Goal: Task Accomplishment & Management: Use online tool/utility

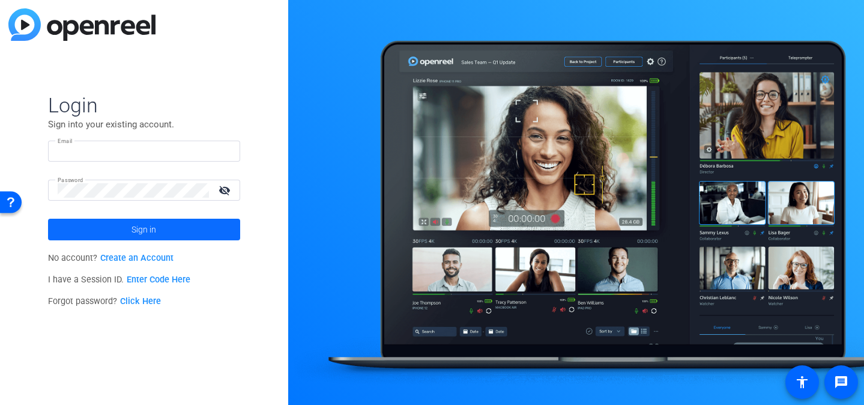
type input "interview@meetinghousetv.com"
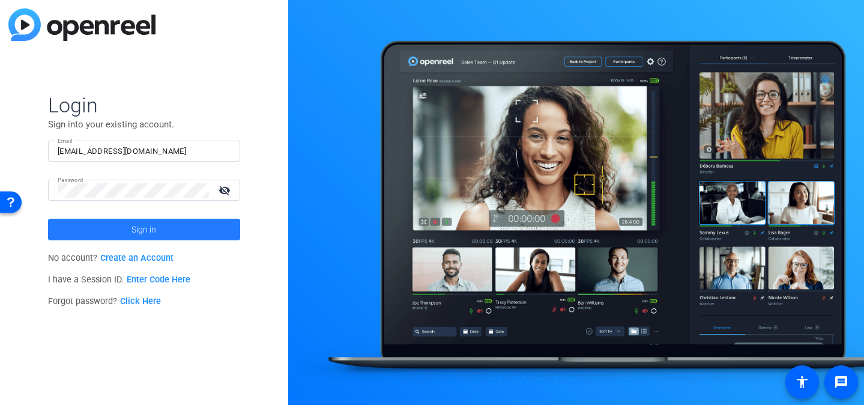
click at [158, 235] on span at bounding box center [144, 229] width 192 height 29
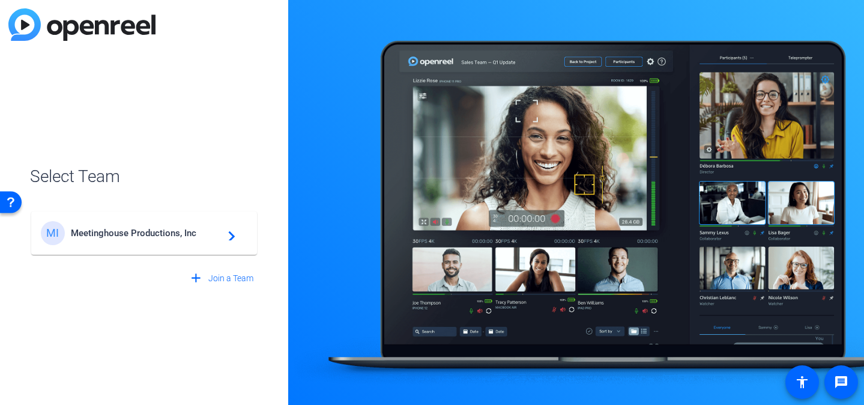
click at [180, 235] on span "Meetinghouse Productions, Inc" at bounding box center [146, 233] width 150 height 11
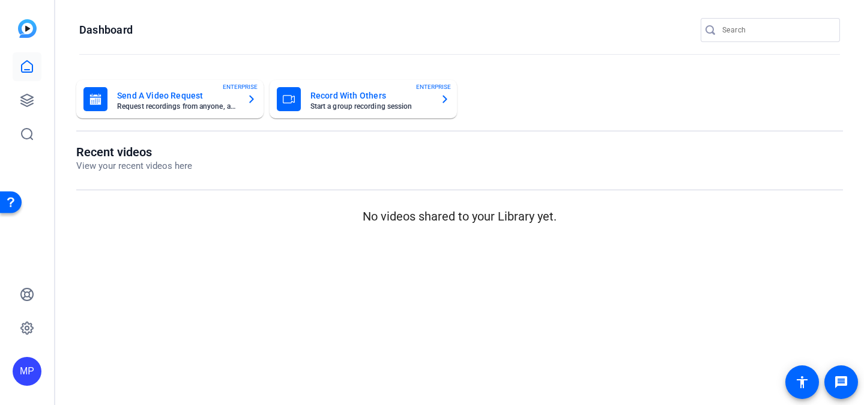
click at [787, 33] on input "Search" at bounding box center [777, 30] width 108 height 14
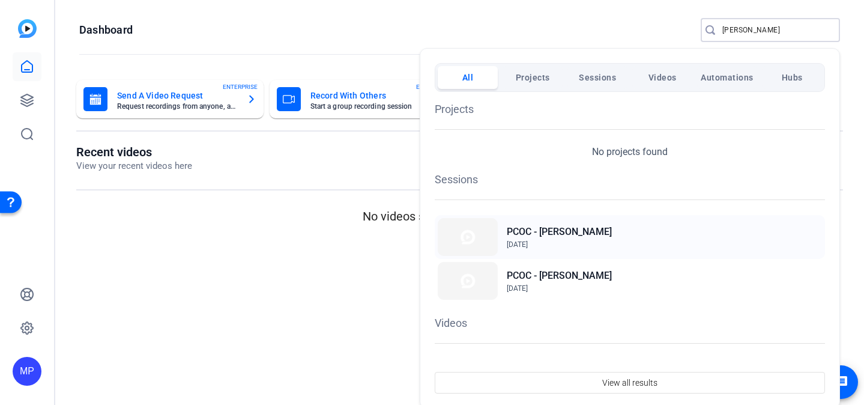
type input "cano"
click at [575, 240] on span "Sep 22, 2025" at bounding box center [559, 244] width 105 height 11
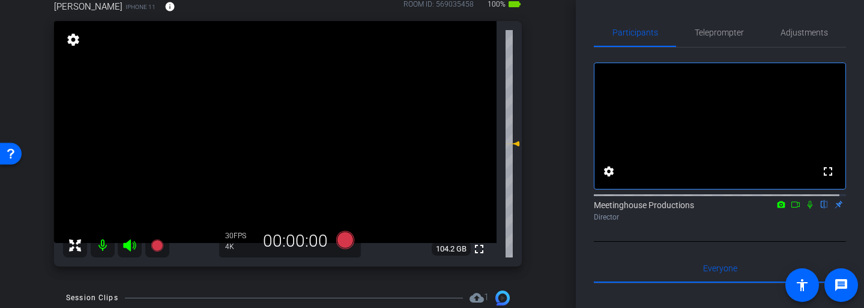
scroll to position [72, 0]
click at [807, 37] on span "Adjustments" at bounding box center [804, 32] width 47 height 8
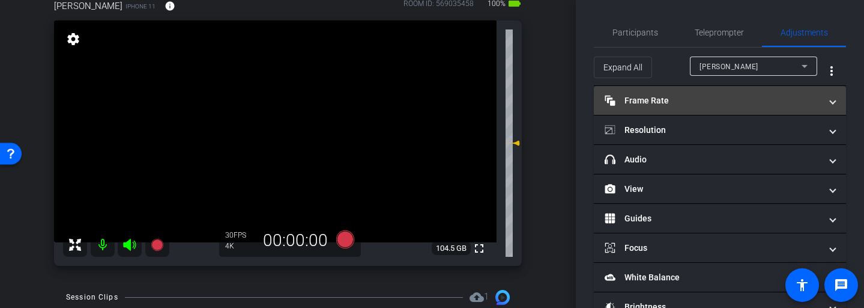
click at [831, 105] on mat-expansion-panel-header "Frame Rate Frame Rate" at bounding box center [720, 100] width 252 height 29
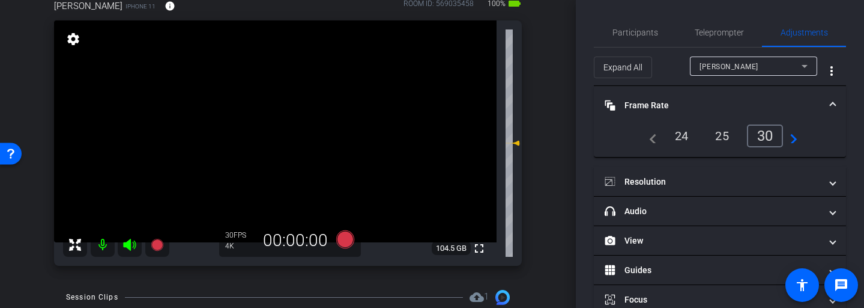
click at [831, 105] on mat-expansion-panel-header "Frame Rate Frame Rate" at bounding box center [720, 105] width 252 height 38
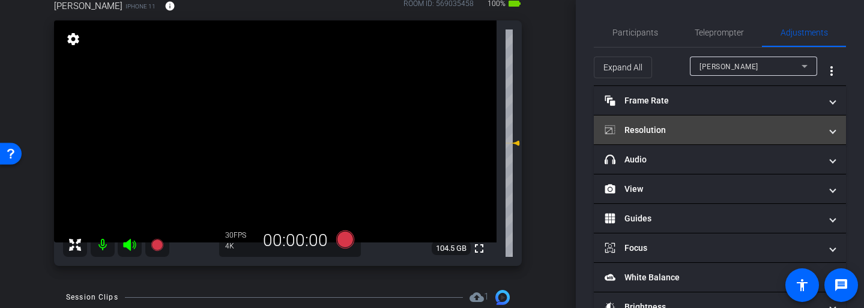
click at [831, 130] on span at bounding box center [833, 130] width 5 height 13
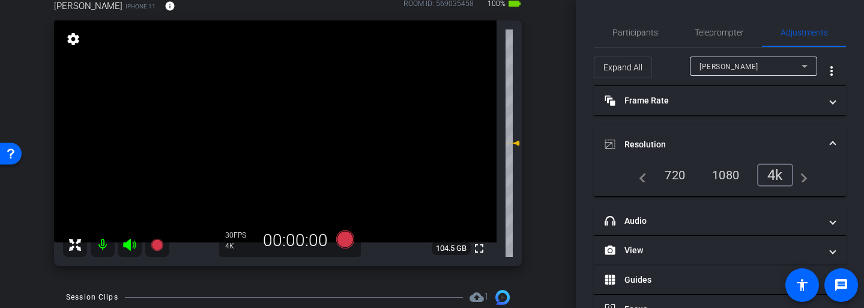
click at [829, 145] on mat-expansion-panel-header "Resolution" at bounding box center [720, 144] width 252 height 38
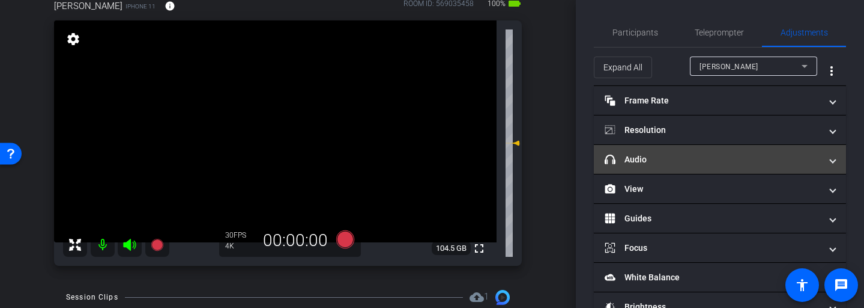
click at [831, 159] on span at bounding box center [833, 159] width 5 height 13
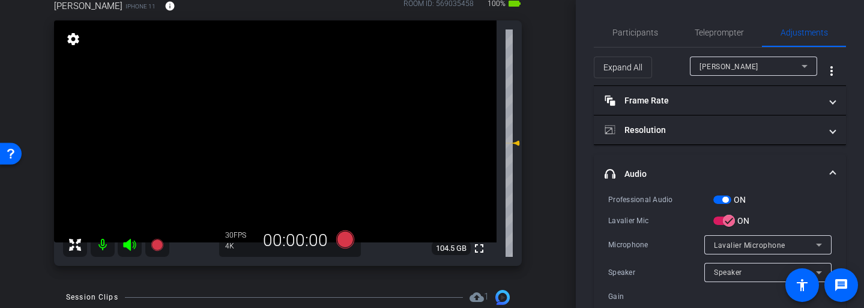
click at [825, 166] on mat-expansion-panel-header "headphone icon Audio" at bounding box center [720, 173] width 252 height 38
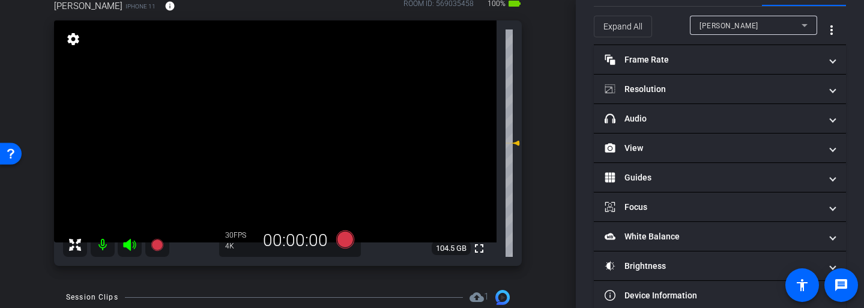
scroll to position [61, 0]
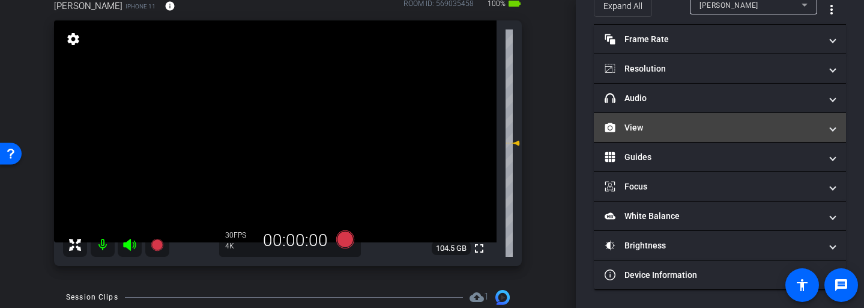
click at [831, 124] on span at bounding box center [833, 127] width 5 height 13
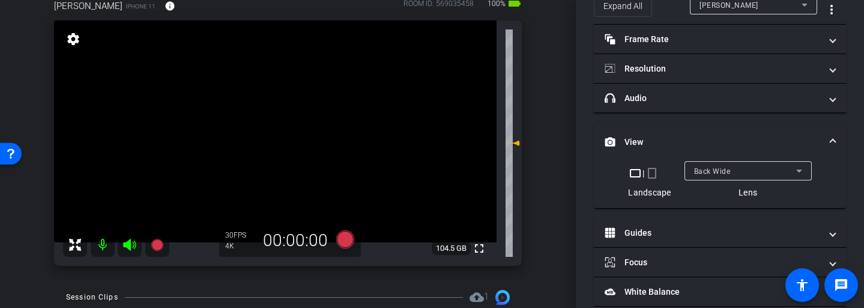
click at [831, 143] on span at bounding box center [833, 142] width 5 height 13
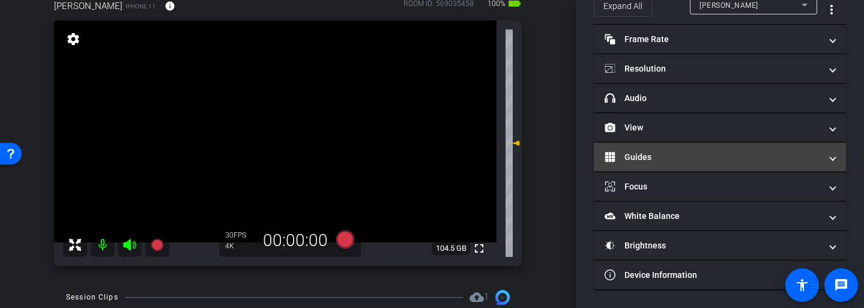
click at [833, 159] on mat-expansion-panel-header "Guides" at bounding box center [720, 156] width 252 height 29
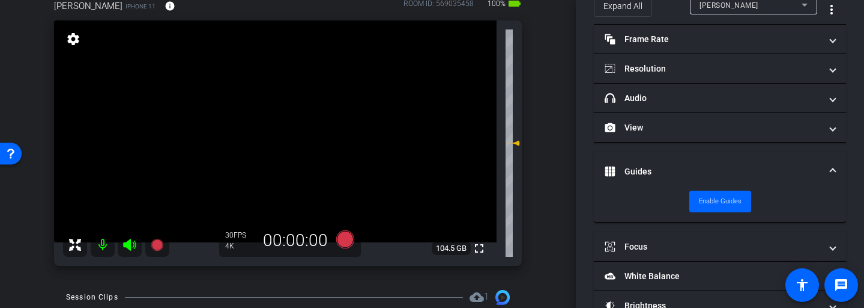
click at [831, 170] on span at bounding box center [833, 171] width 5 height 13
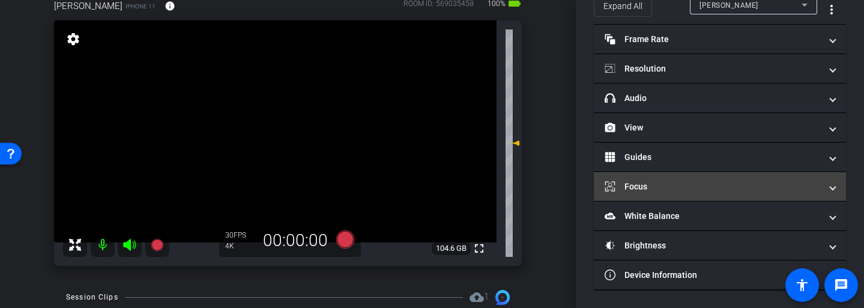
click at [831, 190] on span at bounding box center [833, 186] width 5 height 13
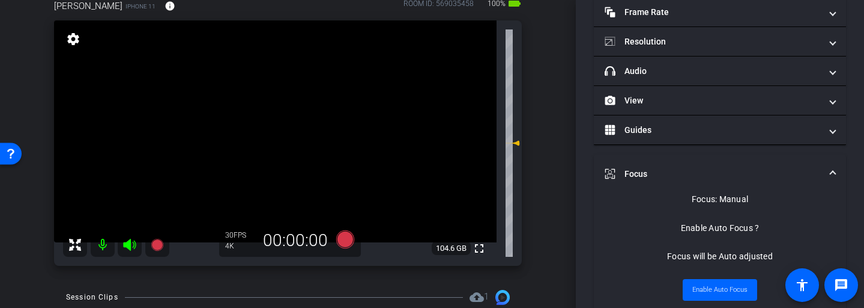
scroll to position [93, 0]
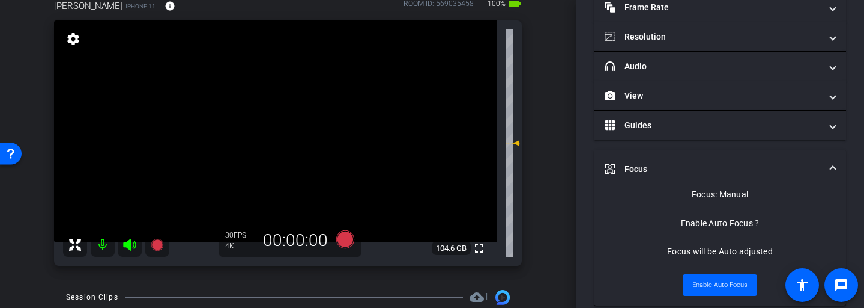
click at [825, 162] on mat-expansion-panel-header "Focus" at bounding box center [720, 169] width 252 height 38
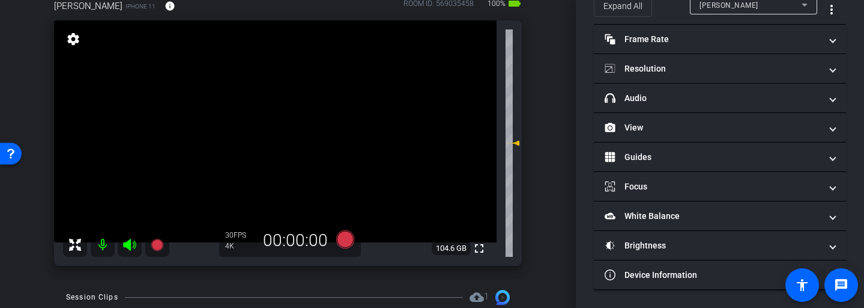
scroll to position [61, 0]
click at [281, 131] on video at bounding box center [275, 131] width 443 height 222
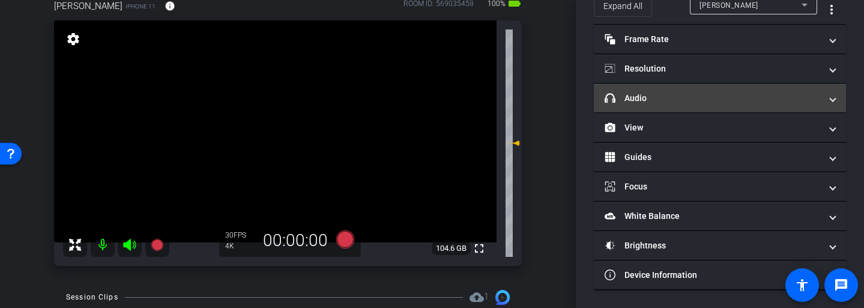
click at [698, 103] on mat-panel-title "headphone icon Audio" at bounding box center [713, 98] width 216 height 13
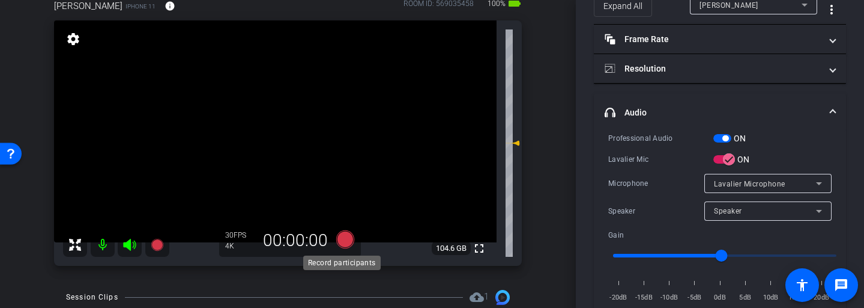
click at [347, 243] on icon at bounding box center [345, 239] width 18 height 18
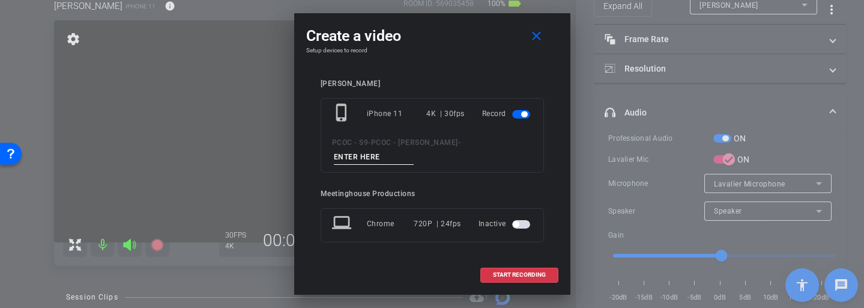
click at [415, 151] on input at bounding box center [374, 157] width 80 height 15
type input "904 test"
click at [521, 272] on span "START RECORDING" at bounding box center [519, 275] width 53 height 6
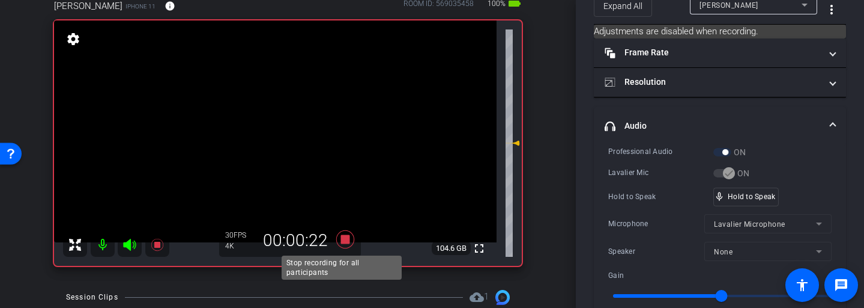
click at [336, 241] on icon at bounding box center [345, 239] width 29 height 22
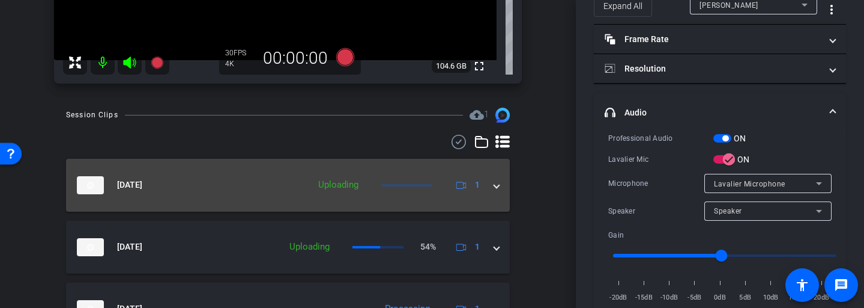
scroll to position [276, 0]
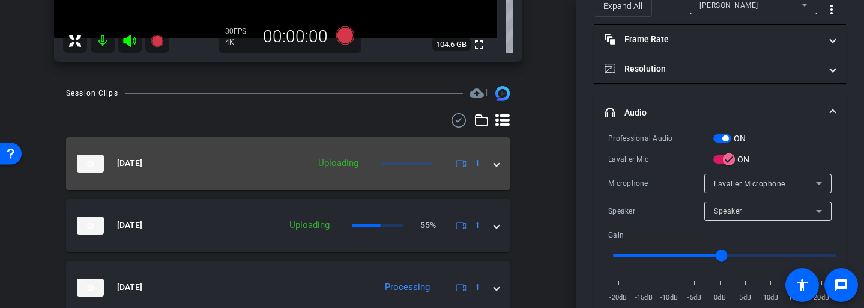
click at [494, 165] on span at bounding box center [496, 163] width 5 height 13
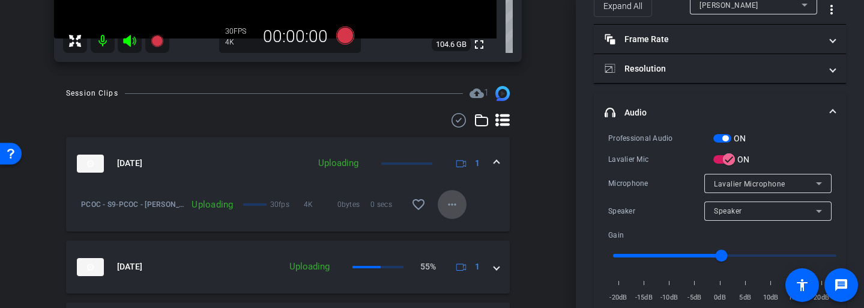
click at [446, 202] on mat-icon "more_horiz" at bounding box center [452, 204] width 14 height 14
click at [535, 184] on div at bounding box center [432, 154] width 864 height 308
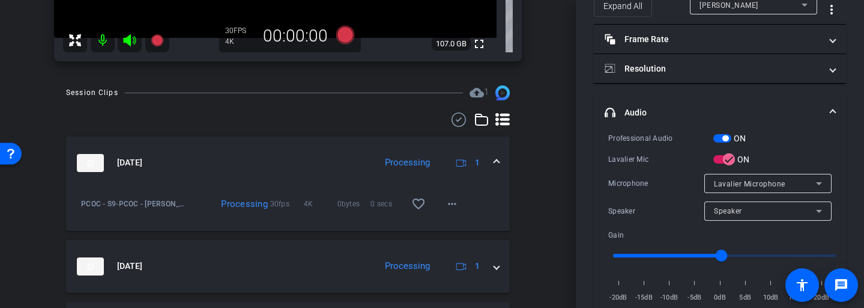
scroll to position [325, 0]
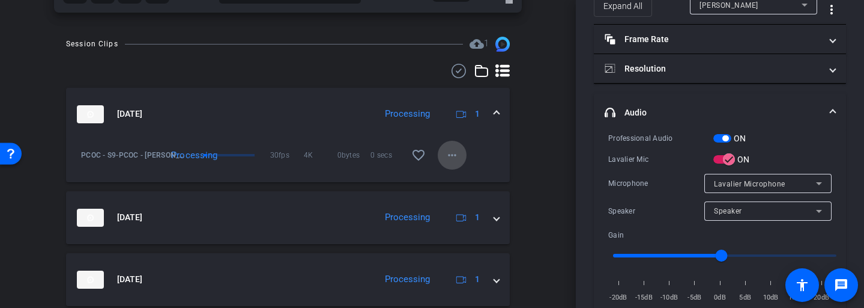
click at [449, 156] on mat-icon "more_horiz" at bounding box center [452, 155] width 14 height 14
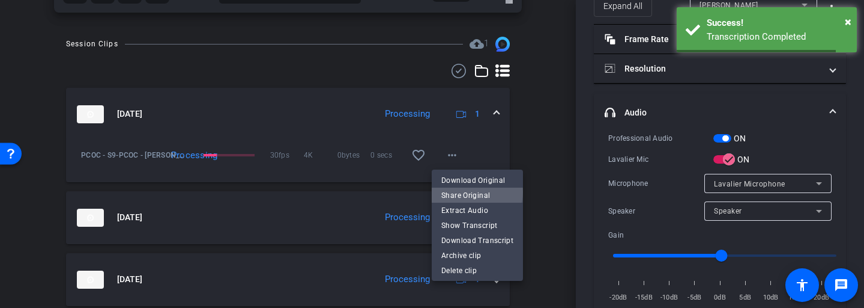
click at [477, 192] on span "Share Original" at bounding box center [478, 194] width 72 height 14
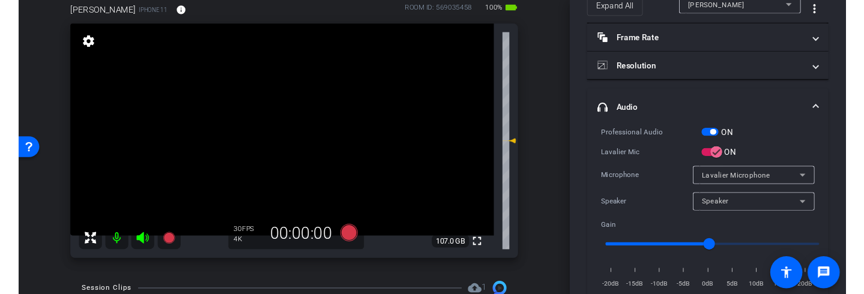
scroll to position [68, 0]
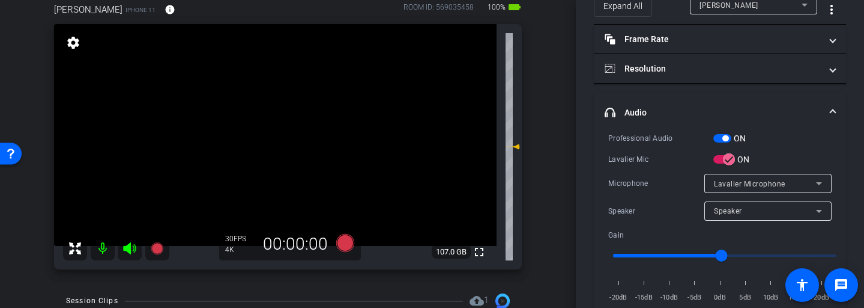
click at [132, 246] on icon at bounding box center [130, 248] width 14 height 14
click at [132, 246] on icon at bounding box center [129, 248] width 13 height 12
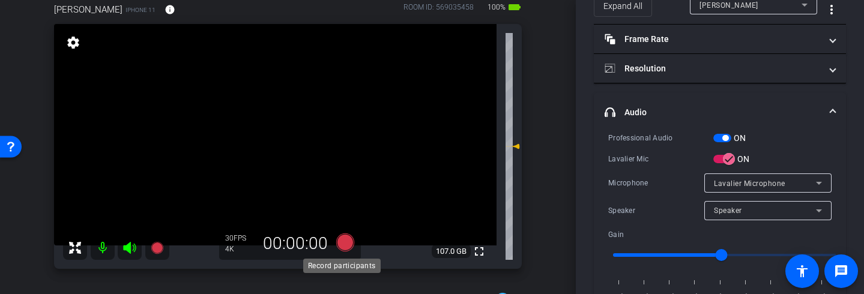
click at [346, 241] on icon at bounding box center [345, 243] width 18 height 18
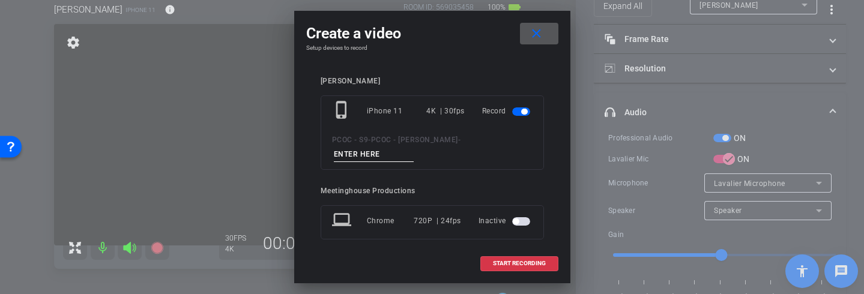
click at [415, 147] on input at bounding box center [374, 154] width 80 height 15
type input "904 story 1"
click at [529, 261] on span "START RECORDING" at bounding box center [519, 264] width 53 height 6
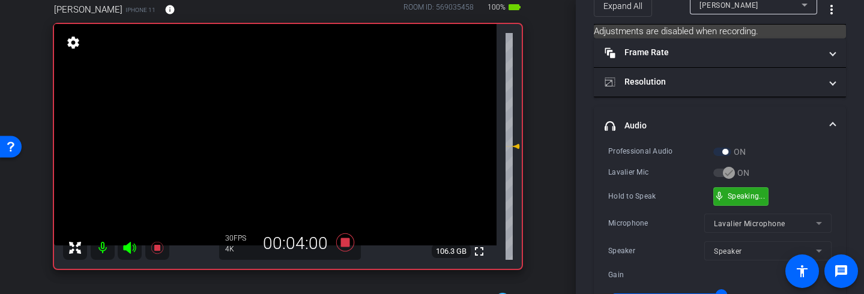
click at [760, 189] on div "mic_none Speaking..." at bounding box center [741, 196] width 54 height 17
click at [725, 196] on div "mic_none Speaking..." at bounding box center [741, 196] width 54 height 17
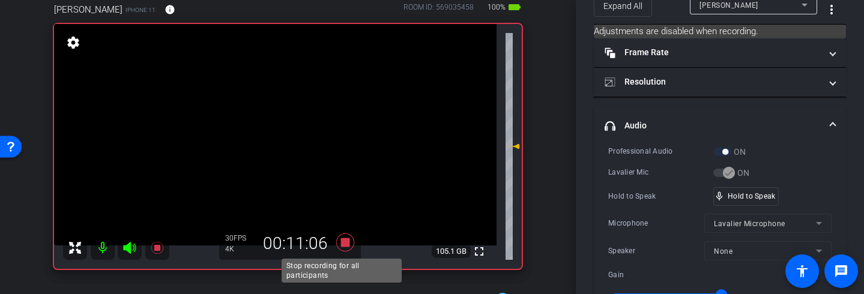
click at [341, 243] on icon at bounding box center [345, 243] width 18 height 18
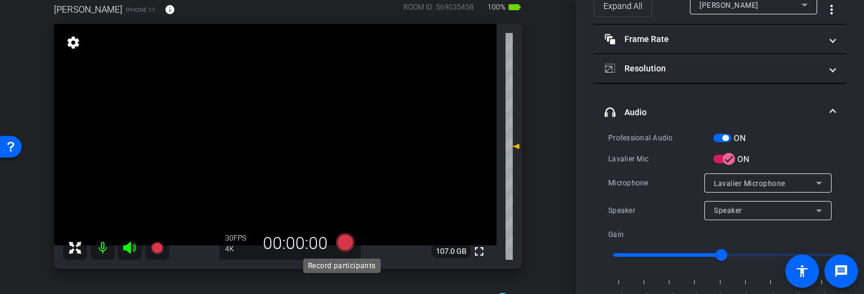
click at [348, 242] on icon at bounding box center [345, 243] width 18 height 18
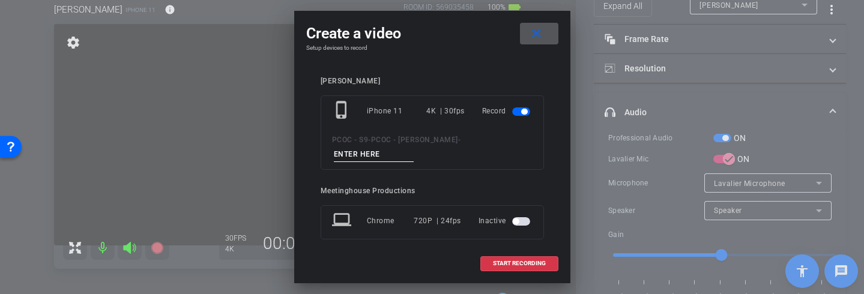
click at [415, 147] on input at bounding box center [374, 154] width 80 height 15
type input "904 story 2"
click at [522, 267] on span at bounding box center [519, 263] width 77 height 29
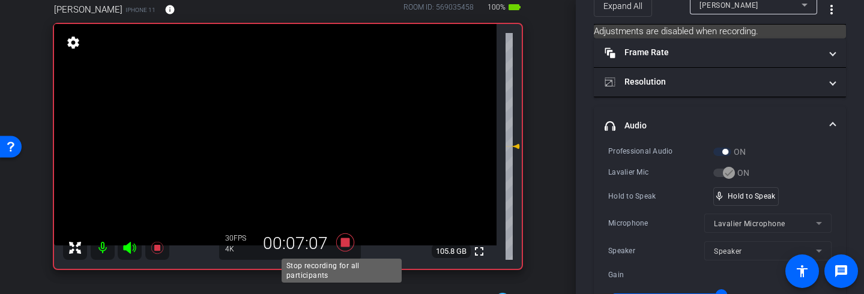
click at [341, 249] on icon at bounding box center [345, 243] width 29 height 22
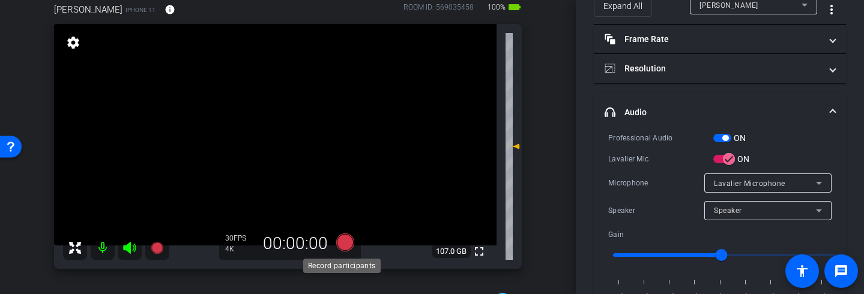
click at [343, 244] on icon at bounding box center [345, 243] width 18 height 18
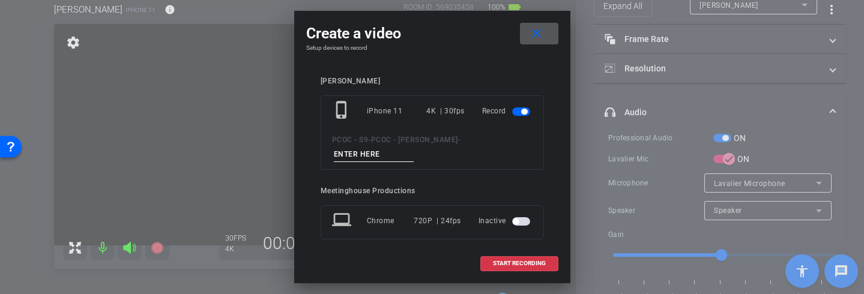
click at [415, 147] on input at bounding box center [374, 154] width 80 height 15
type input "904 story 3"
click at [519, 258] on span at bounding box center [519, 263] width 77 height 29
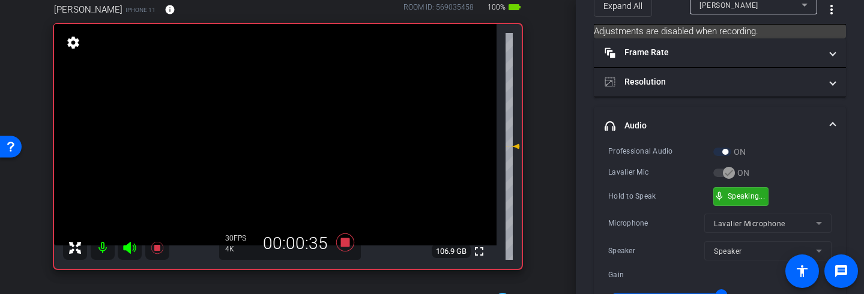
click at [744, 200] on div "mic_none Speaking..." at bounding box center [741, 196] width 54 height 17
click at [747, 201] on div "mic_none Speaking..." at bounding box center [741, 196] width 54 height 17
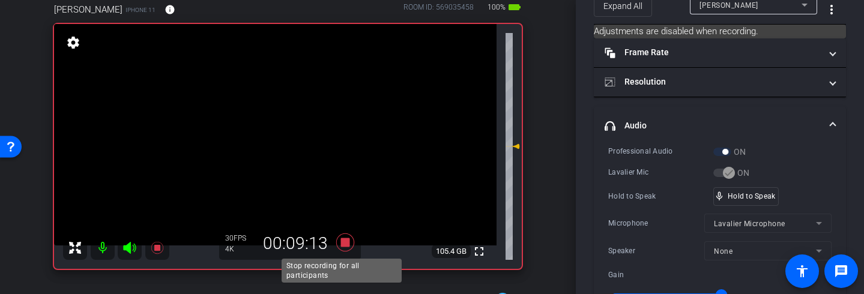
click at [344, 247] on icon at bounding box center [345, 243] width 18 height 18
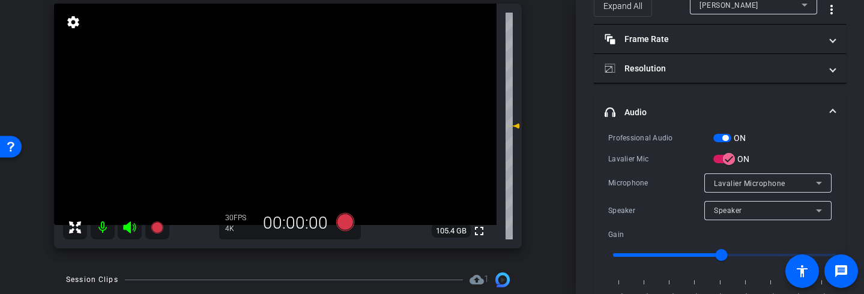
scroll to position [103, 0]
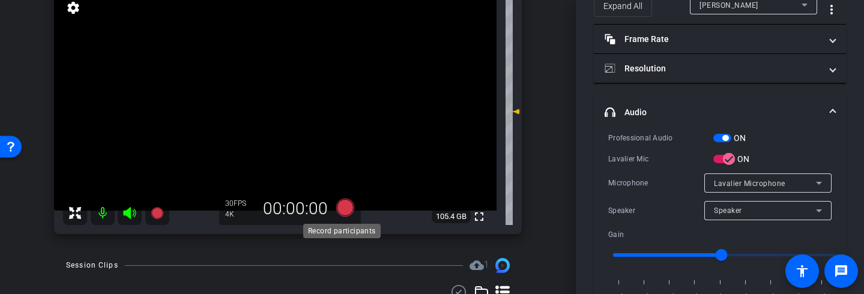
click at [348, 205] on icon at bounding box center [345, 208] width 18 height 18
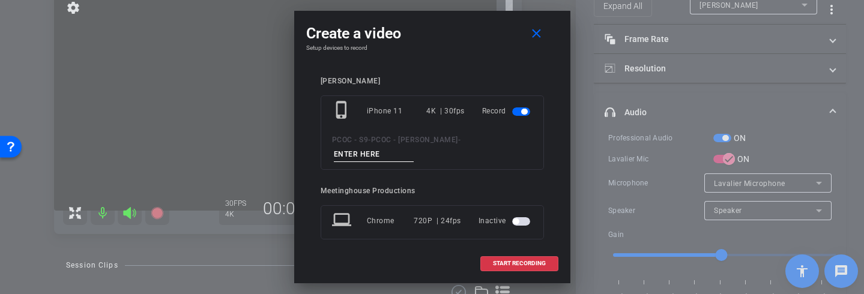
click at [415, 147] on input at bounding box center [374, 154] width 80 height 15
type input "904 story 4"
click at [540, 261] on span "START RECORDING" at bounding box center [519, 264] width 53 height 6
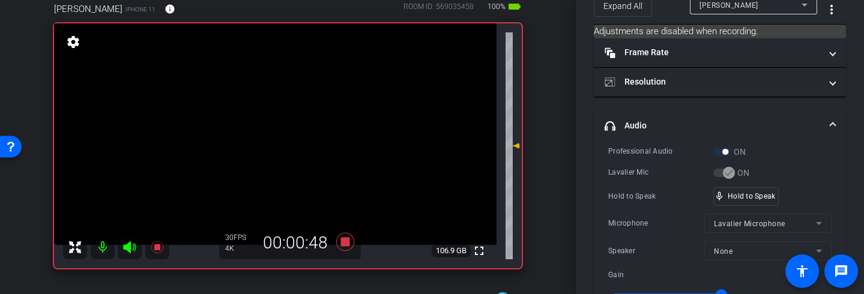
scroll to position [66, 0]
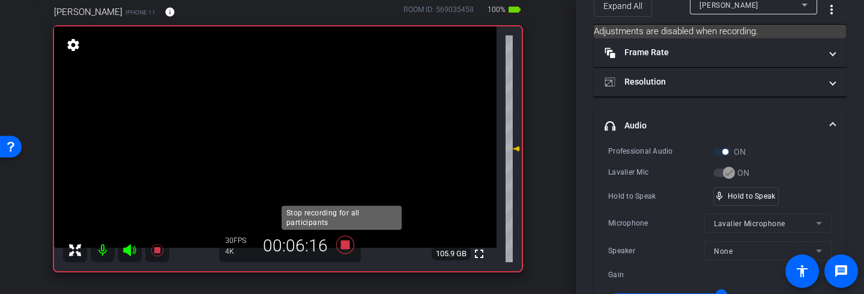
click at [341, 247] on icon at bounding box center [345, 245] width 18 height 18
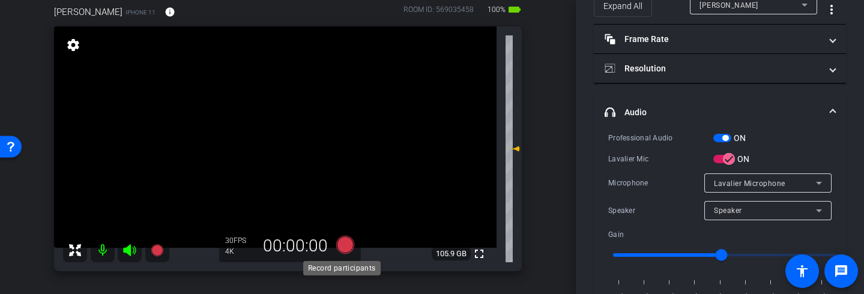
click at [347, 249] on icon at bounding box center [345, 245] width 18 height 18
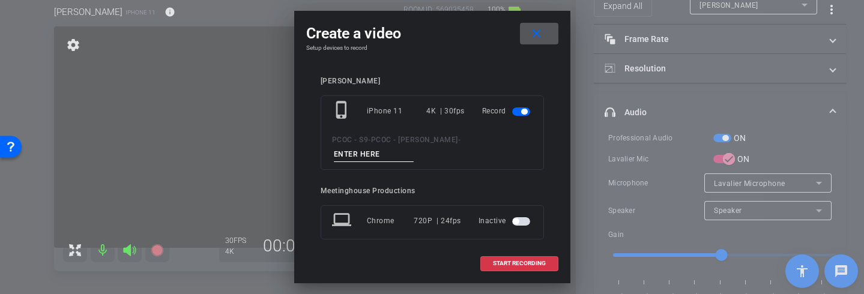
click at [415, 147] on input at bounding box center [374, 154] width 80 height 15
type input "904 story 5"
click at [531, 265] on span "START RECORDING" at bounding box center [519, 264] width 53 height 6
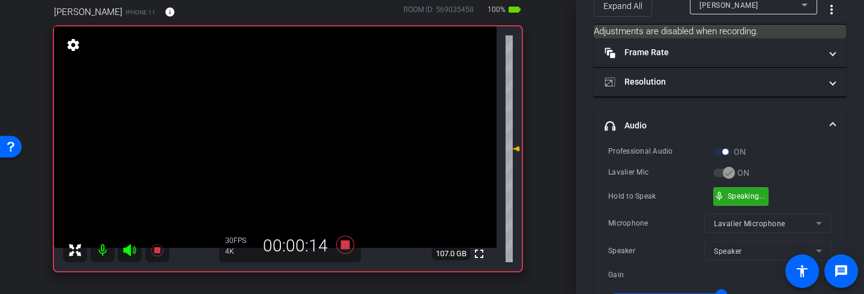
click at [743, 201] on div "mic_none Speaking..." at bounding box center [741, 196] width 54 height 17
click at [760, 200] on div "mic_none Speaking..." at bounding box center [741, 196] width 54 height 17
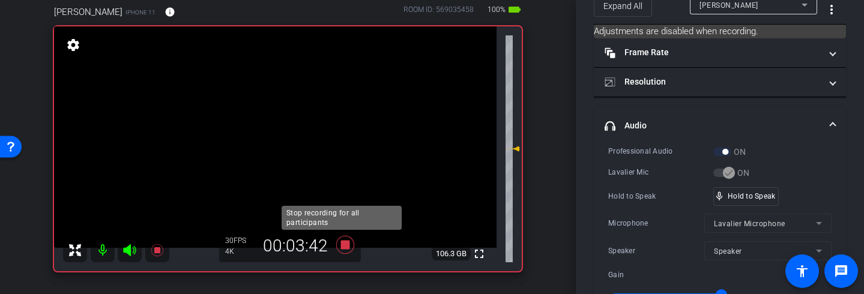
click at [348, 245] on icon at bounding box center [345, 245] width 29 height 22
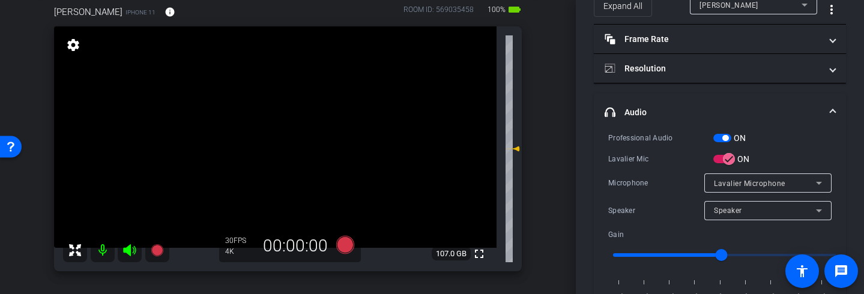
click at [129, 248] on icon at bounding box center [129, 250] width 13 height 12
click at [132, 255] on icon at bounding box center [130, 250] width 14 height 14
click at [344, 248] on icon at bounding box center [345, 245] width 18 height 18
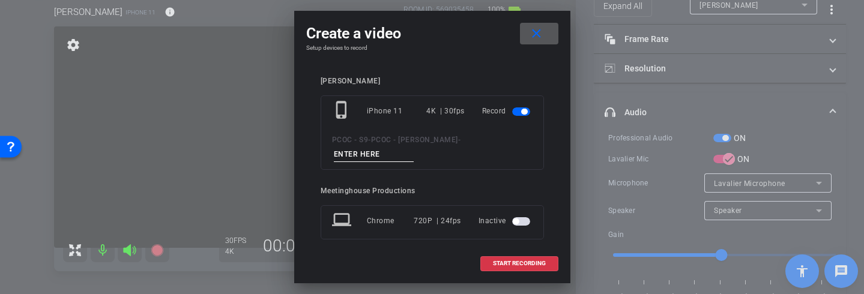
click at [415, 147] on input at bounding box center [374, 154] width 80 height 15
type input "904 story 5 cont"
click at [537, 266] on span "START RECORDING" at bounding box center [519, 264] width 53 height 6
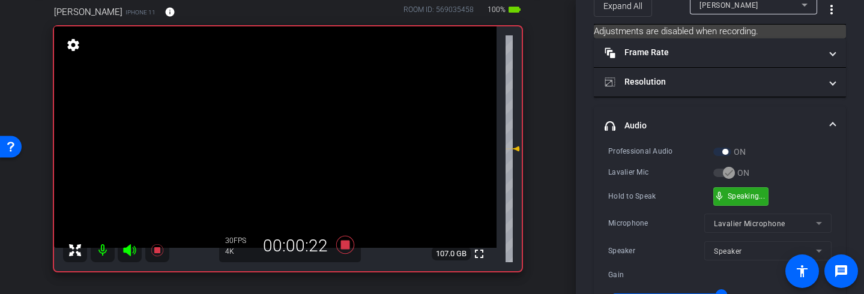
click at [758, 200] on div "mic_none Speaking..." at bounding box center [741, 196] width 54 height 17
click at [344, 245] on icon at bounding box center [345, 245] width 18 height 18
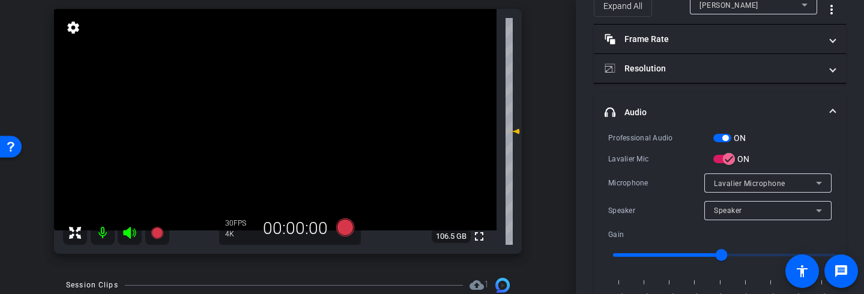
scroll to position [81, 0]
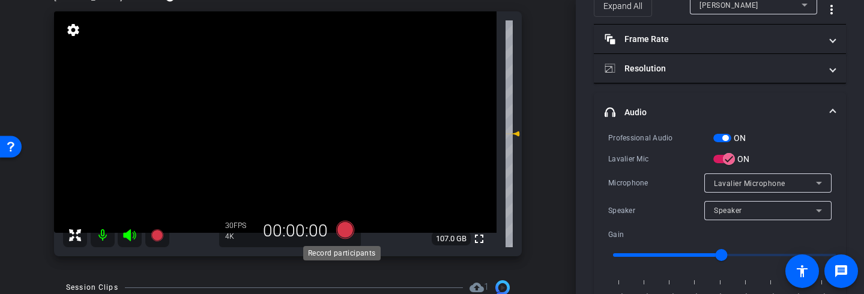
click at [345, 234] on icon at bounding box center [345, 230] width 18 height 18
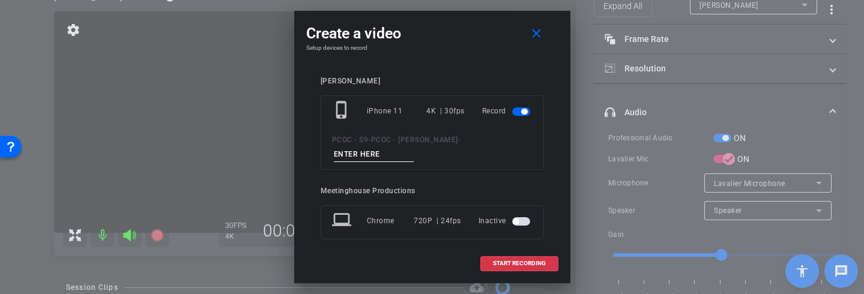
click at [415, 147] on input at bounding box center [374, 154] width 80 height 15
type input "904 story 6"
click at [523, 265] on span "START RECORDING" at bounding box center [519, 264] width 53 height 6
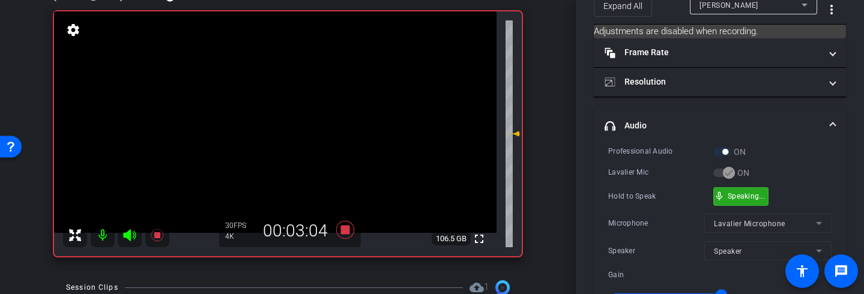
click at [768, 199] on div "mic_none Speaking..." at bounding box center [741, 196] width 54 height 17
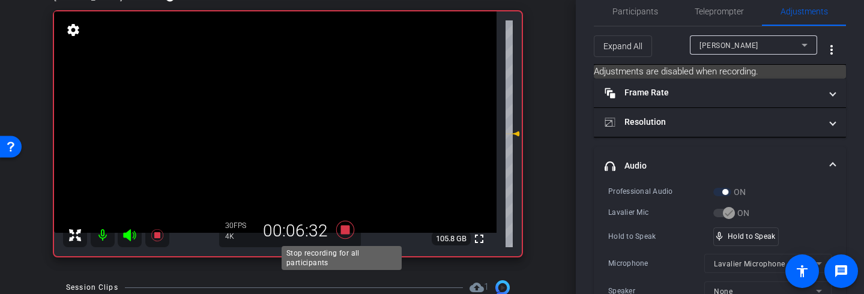
click at [344, 229] on icon at bounding box center [345, 230] width 18 height 18
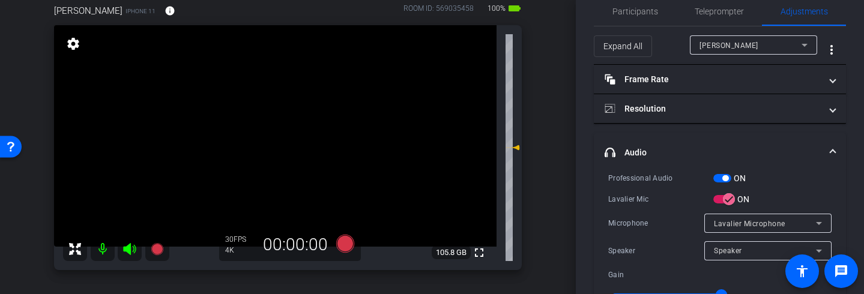
scroll to position [68, 0]
click at [338, 244] on icon at bounding box center [345, 243] width 18 height 18
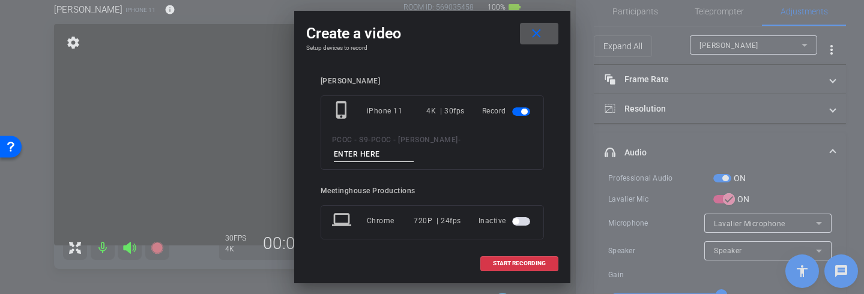
click at [415, 147] on input at bounding box center [374, 154] width 80 height 15
type input "904 story 7"
click at [537, 261] on span "START RECORDING" at bounding box center [519, 264] width 53 height 6
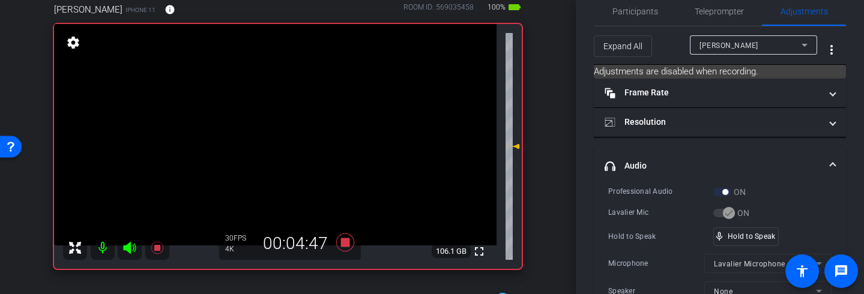
click at [749, 246] on div "Professional Audio ON Lavalier Mic ON Hold to Speak mic_none Hold to Speak Micr…" at bounding box center [720, 285] width 223 height 198
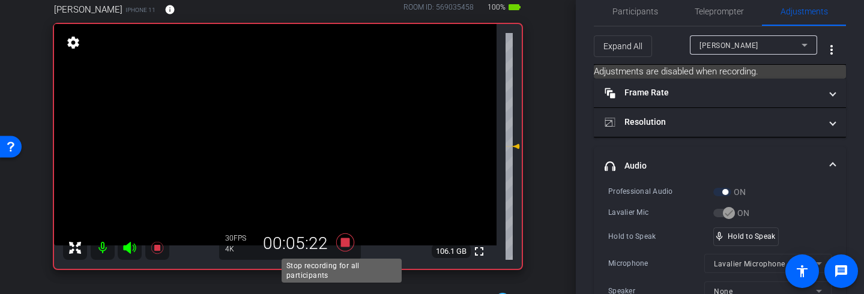
click at [344, 249] on icon at bounding box center [345, 243] width 29 height 22
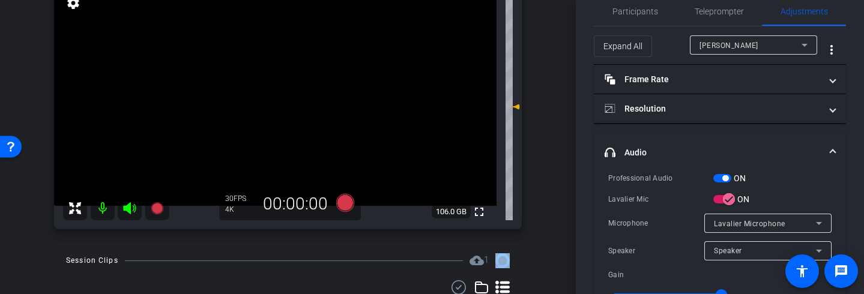
click at [533, 294] on div "arrow_back PCOC - [PERSON_NAME] Back to project Send invite account_box grid_on…" at bounding box center [288, 147] width 576 height 294
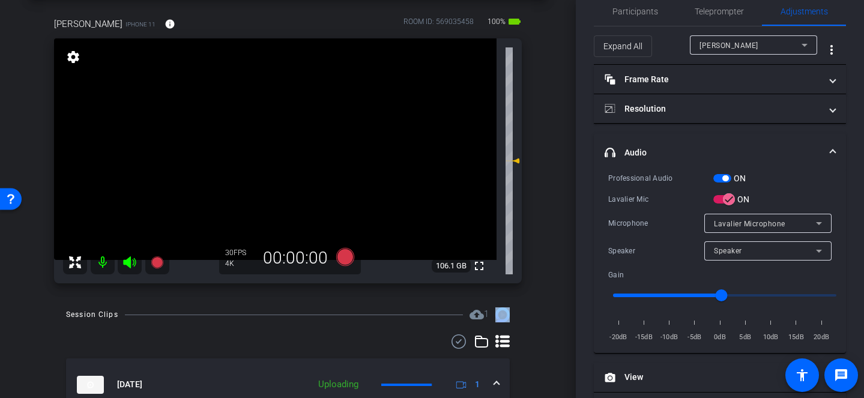
scroll to position [0, 0]
